Goal: Task Accomplishment & Management: Complete application form

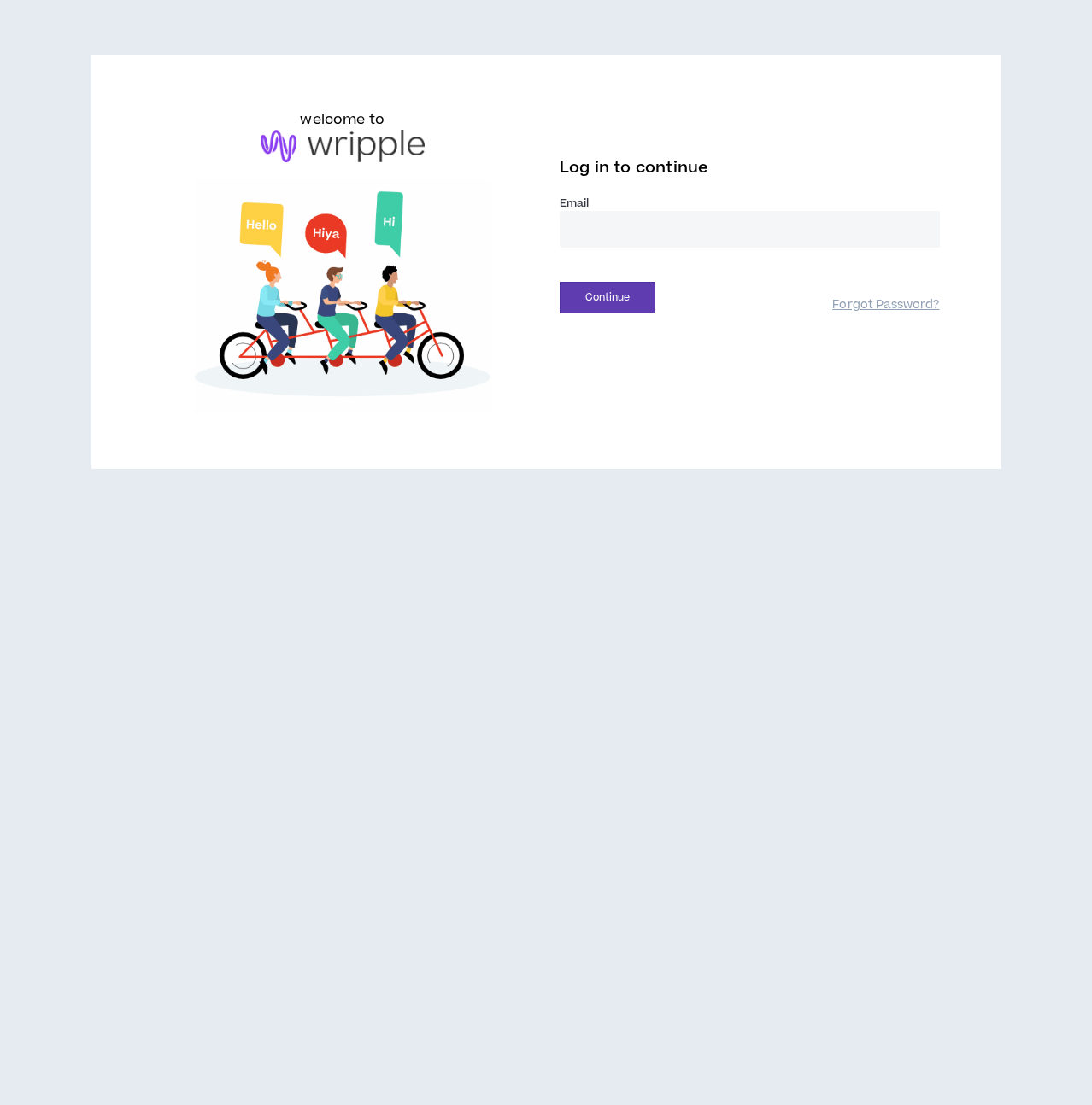
type input "**********"
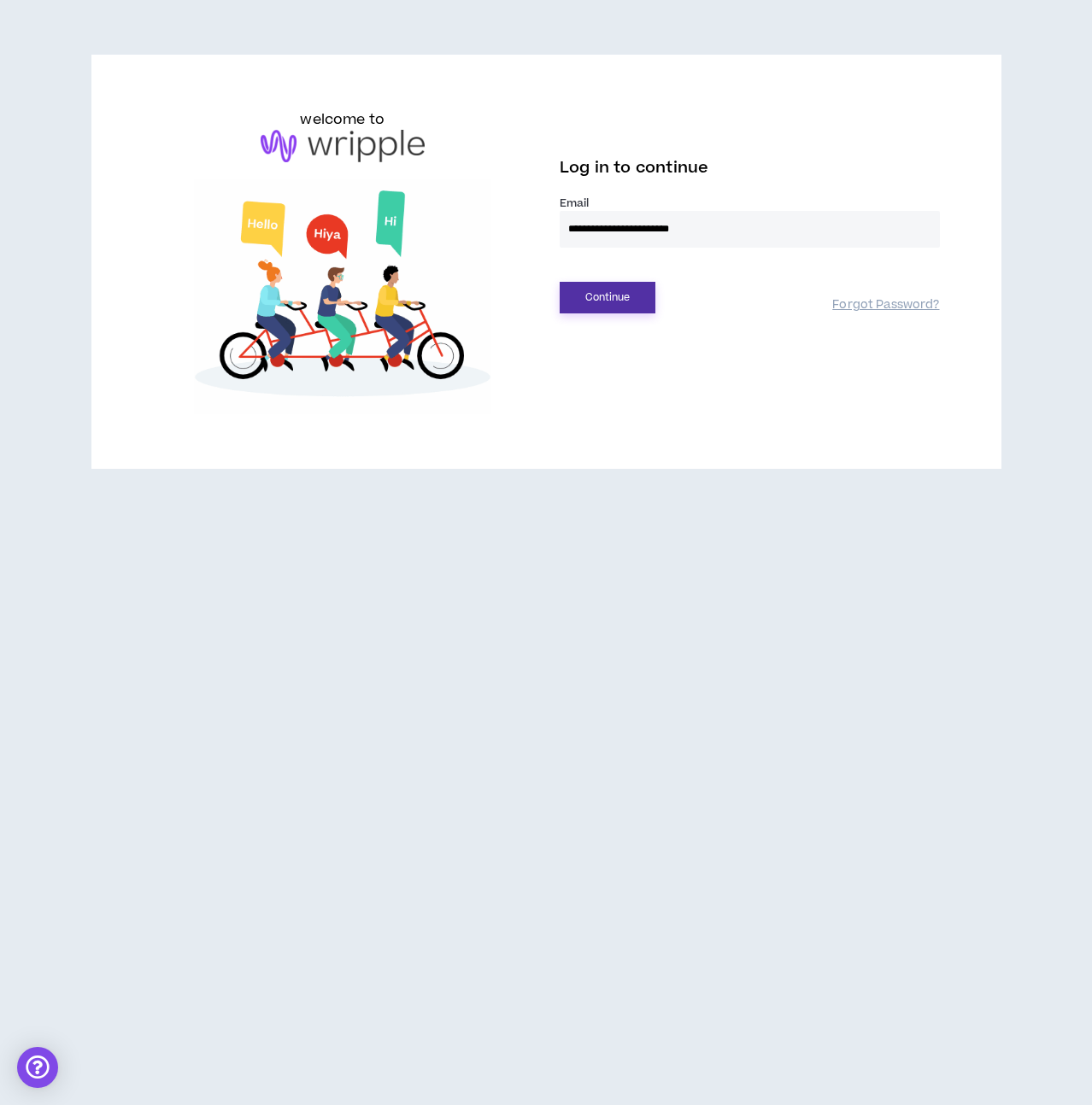
click at [565, 306] on button "Continue" at bounding box center [607, 298] width 95 height 32
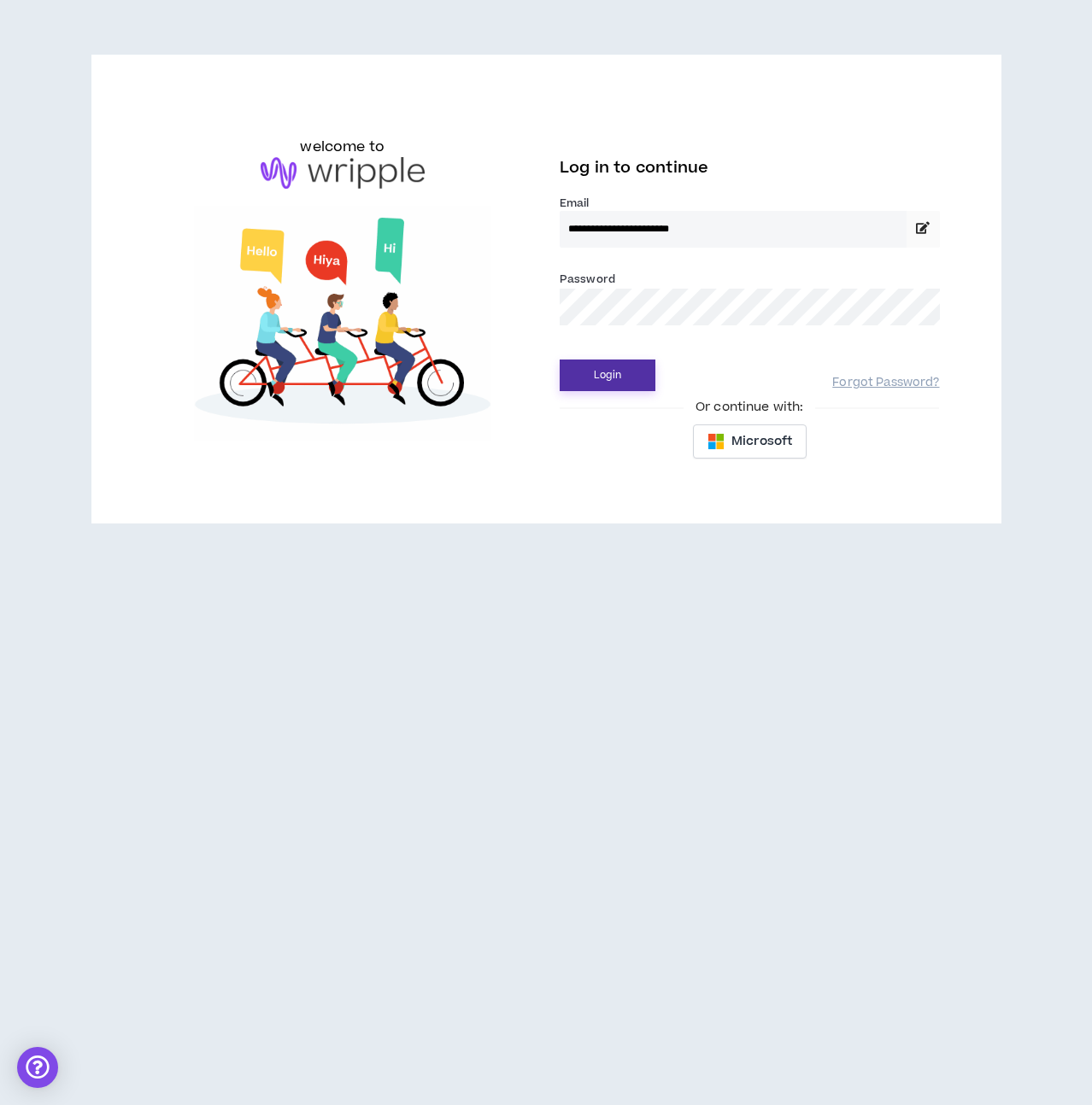
click at [635, 386] on button "Login" at bounding box center [607, 376] width 95 height 32
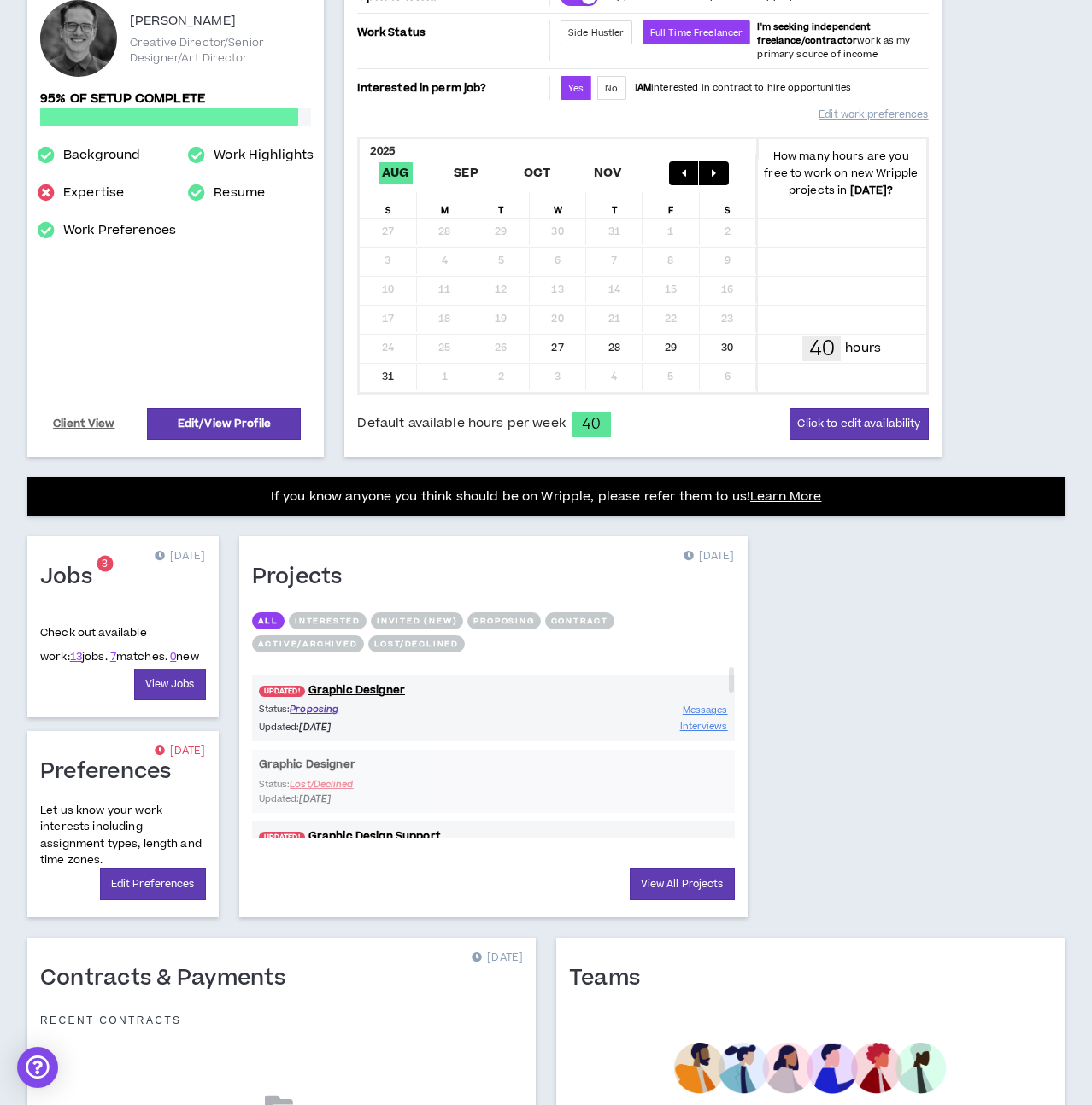
scroll to position [350, 0]
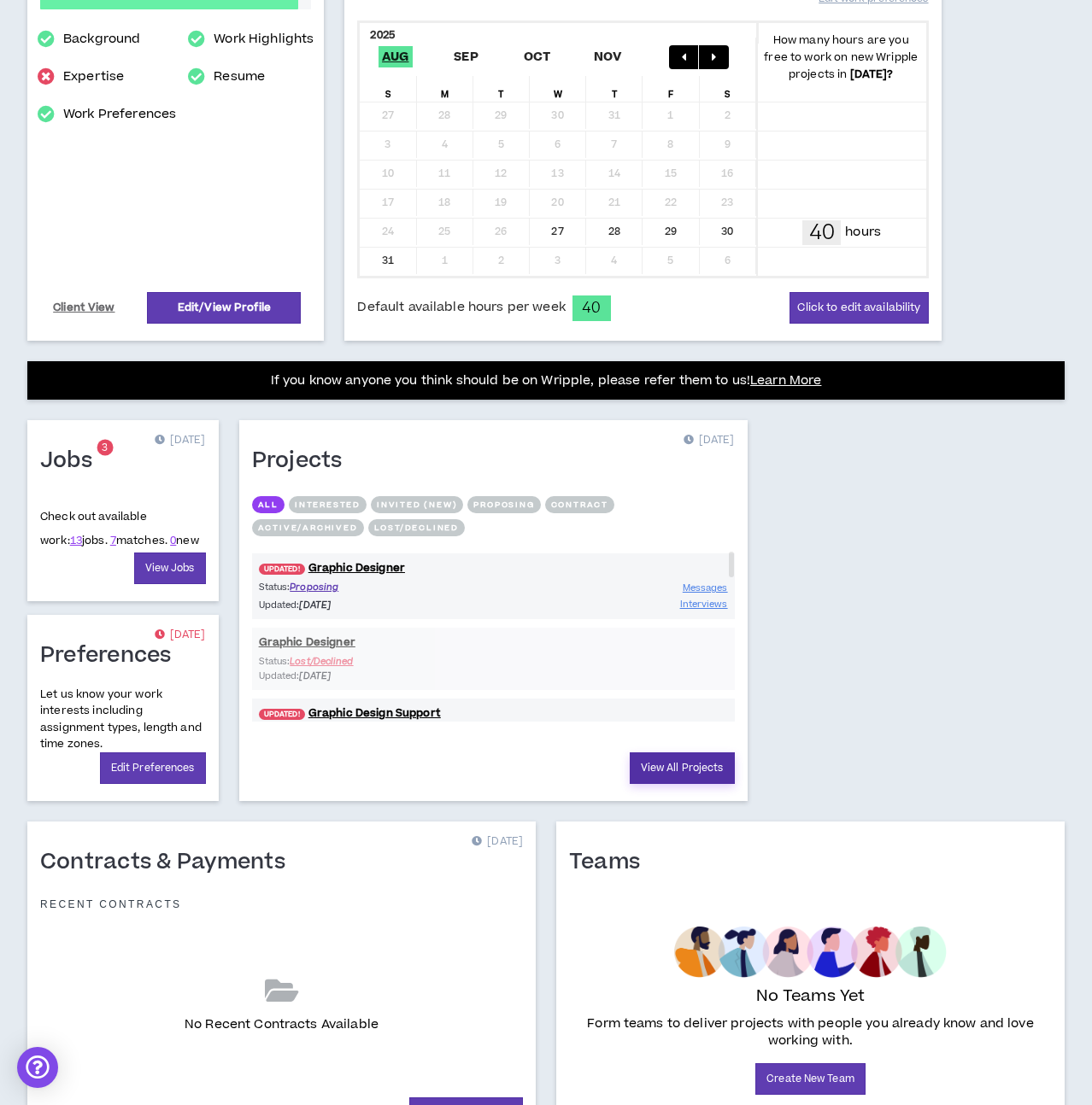
click at [679, 759] on link "View All Projects" at bounding box center [682, 768] width 105 height 32
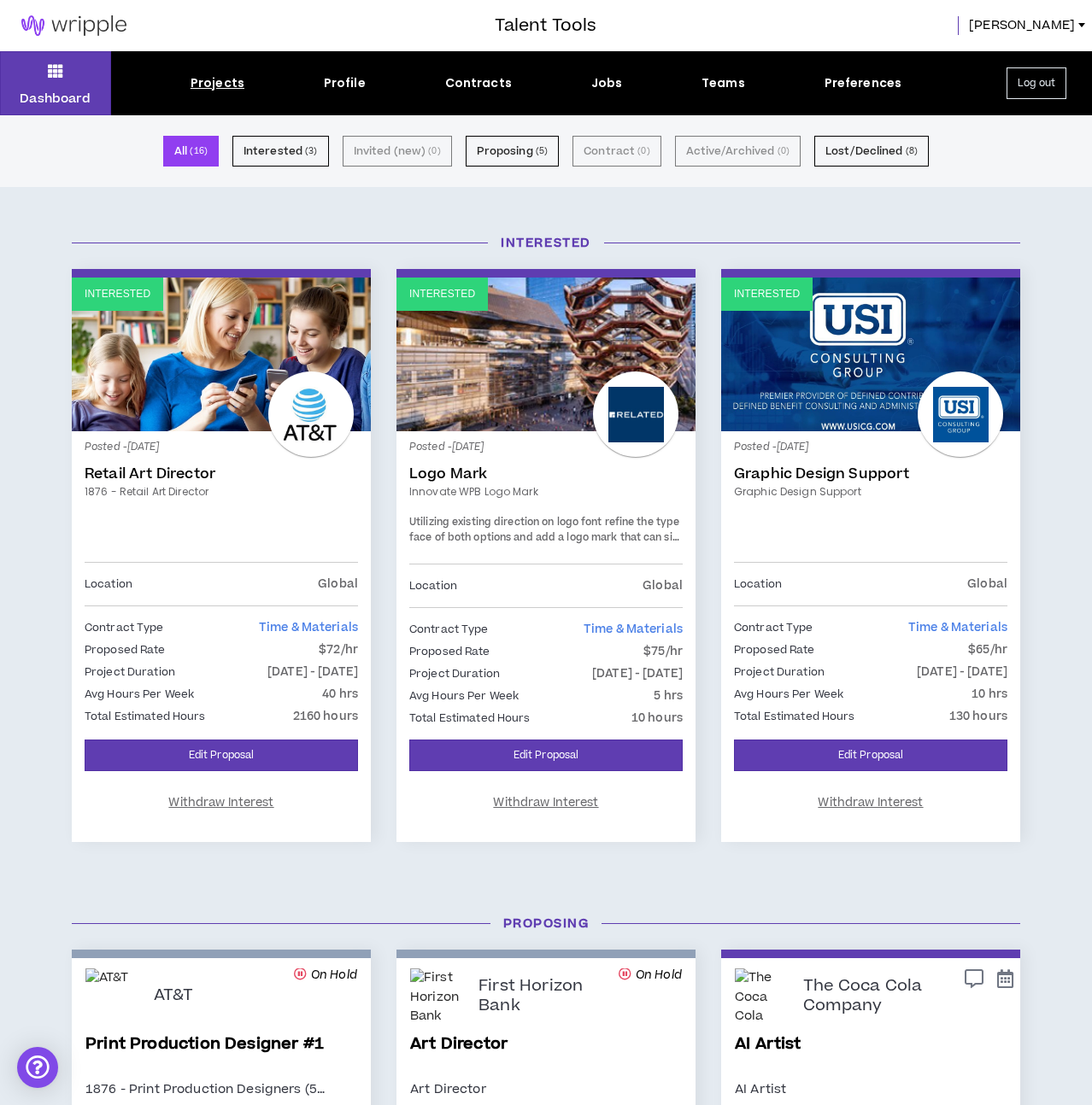
drag, startPoint x: 237, startPoint y: 670, endPoint x: 360, endPoint y: 678, distance: 123.3
click at [360, 678] on div "Posted - [DATE] Retail Art Director 1876 - Retail Art Director Location Global …" at bounding box center [221, 583] width 299 height 304
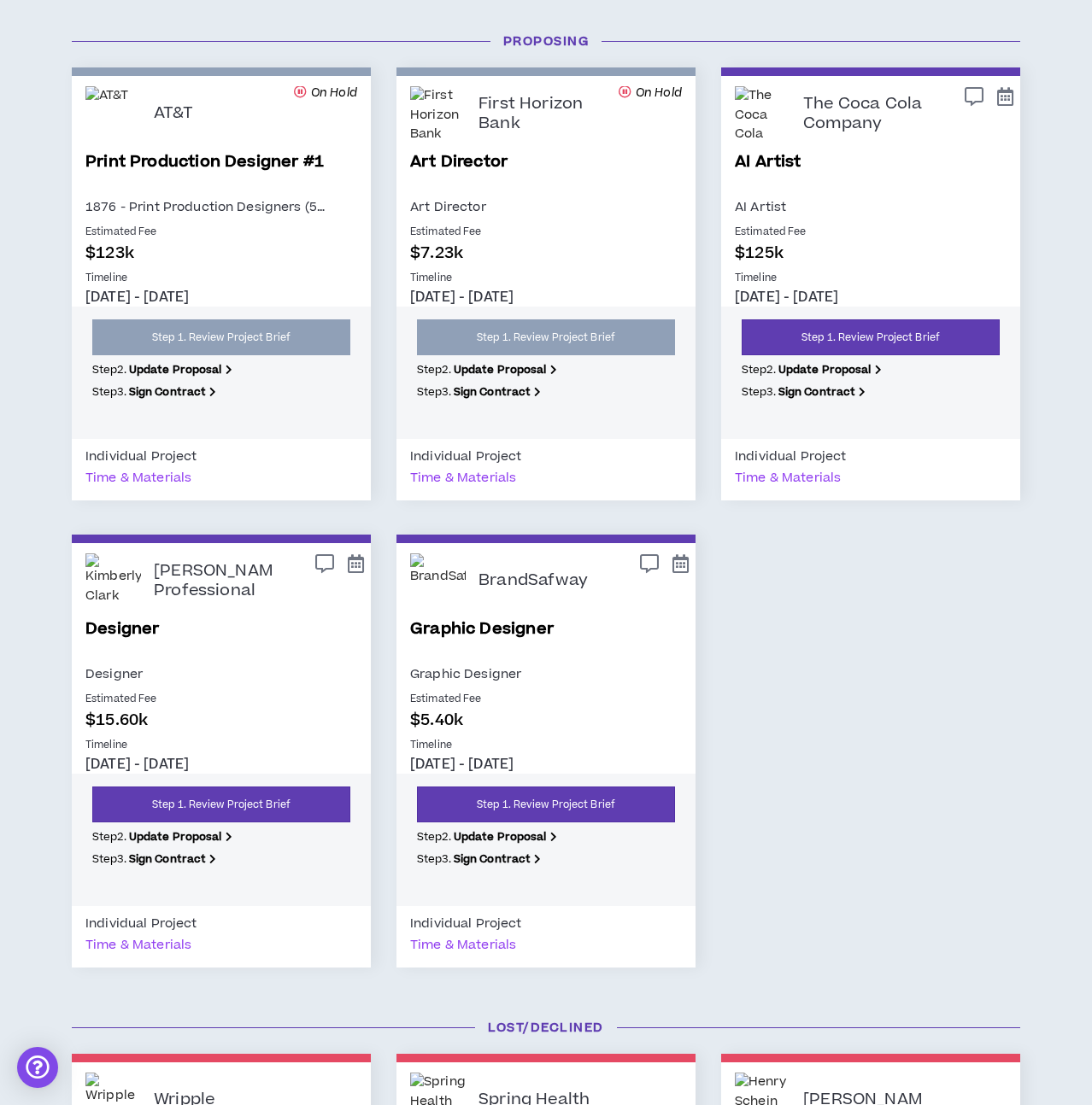
scroll to position [1155, 0]
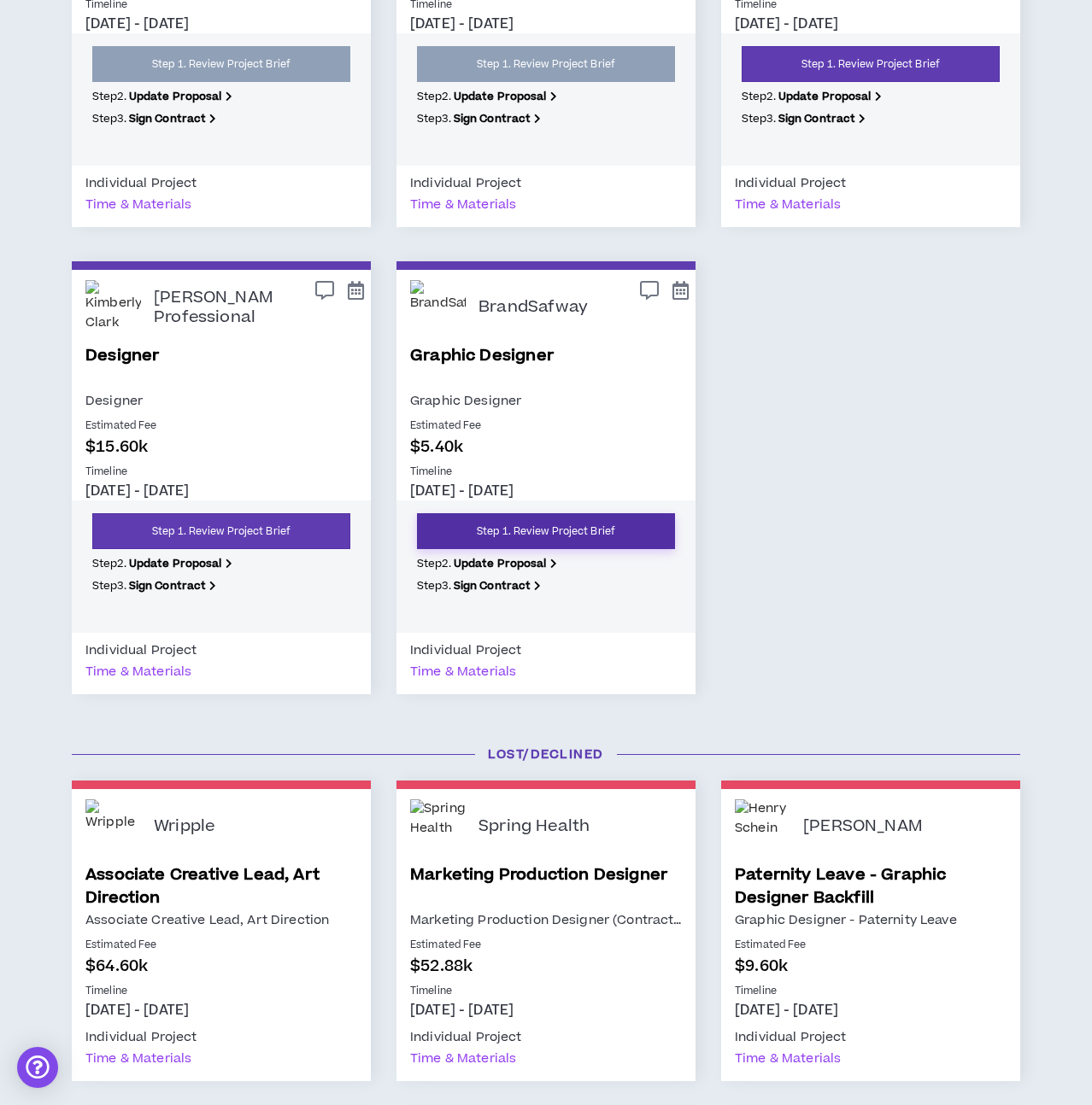
click at [600, 522] on link "Step 1. Review Project Brief" at bounding box center [546, 531] width 258 height 36
